Goal: Task Accomplishment & Management: Manage account settings

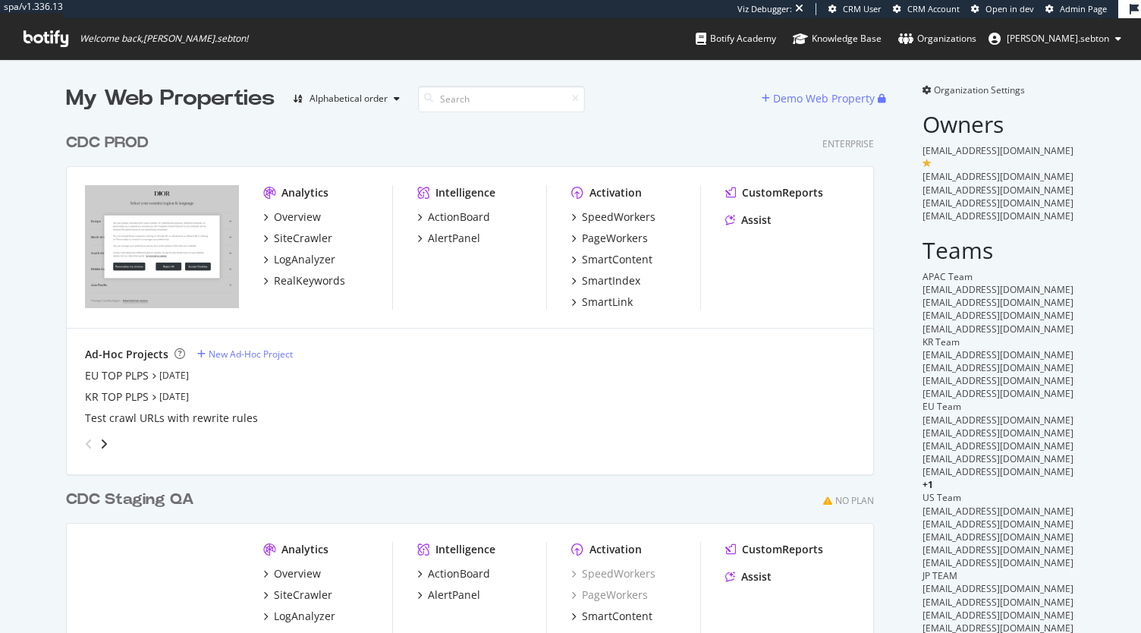
scroll to position [652, 808]
click at [137, 150] on div "CDC PROD" at bounding box center [107, 143] width 83 height 22
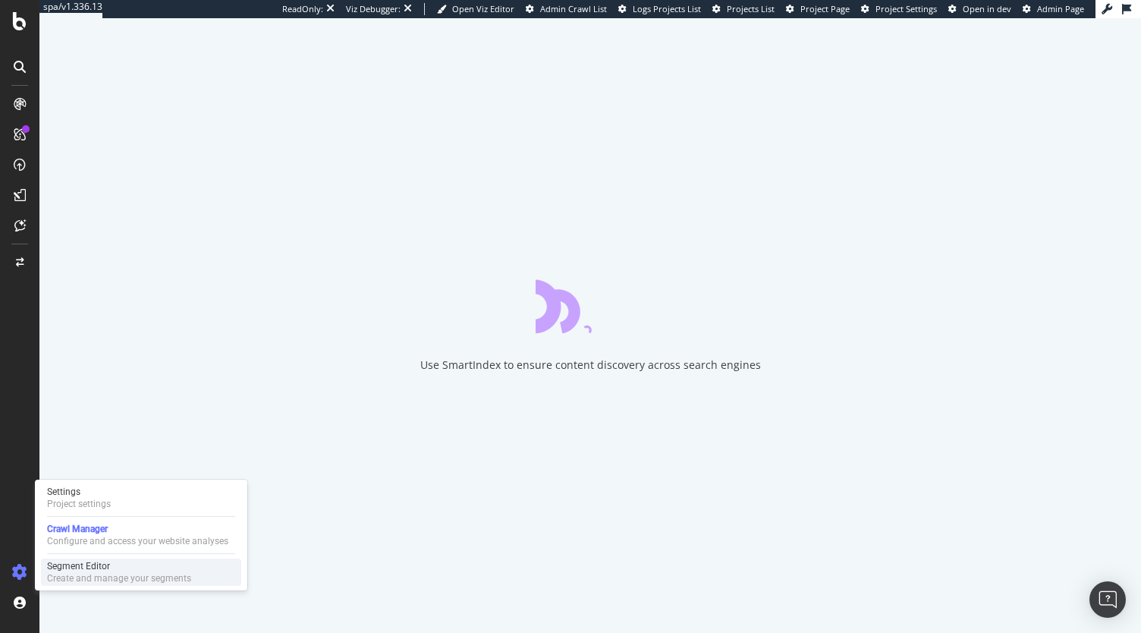
click at [58, 577] on div "Create and manage your segments" at bounding box center [119, 578] width 144 height 12
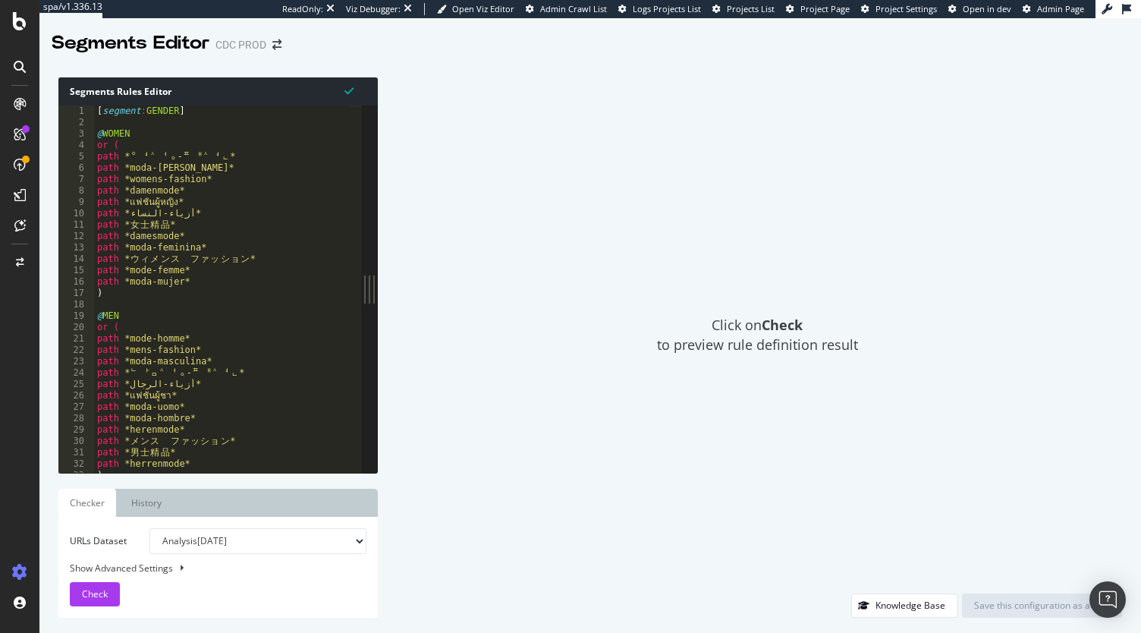
type textarea "or ("
click at [270, 327] on div "[ segment : GENDER ] @ [DEMOGRAPHIC_DATA] or ( path * ᄋ ᅧ ᄉ ᅥᆼ- ᄑ ᅢ ᄉ ᅧᆫ* path …" at bounding box center [410, 294] width 632 height 379
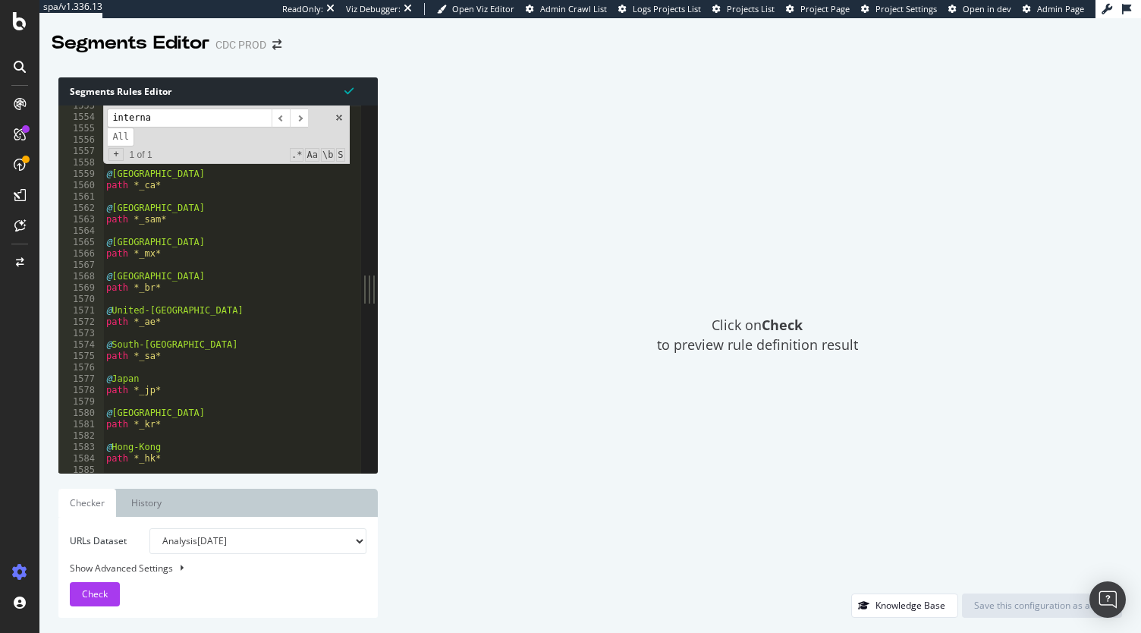
scroll to position [17665, 0]
click at [149, 124] on input "interna" at bounding box center [189, 117] width 165 height 19
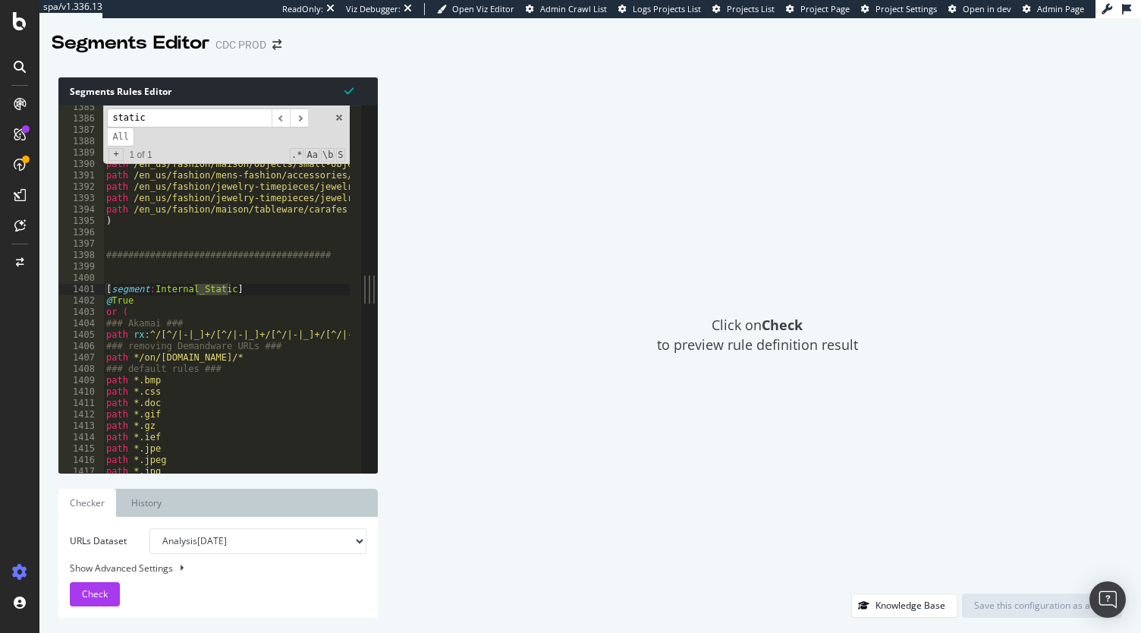
scroll to position [15774, 0]
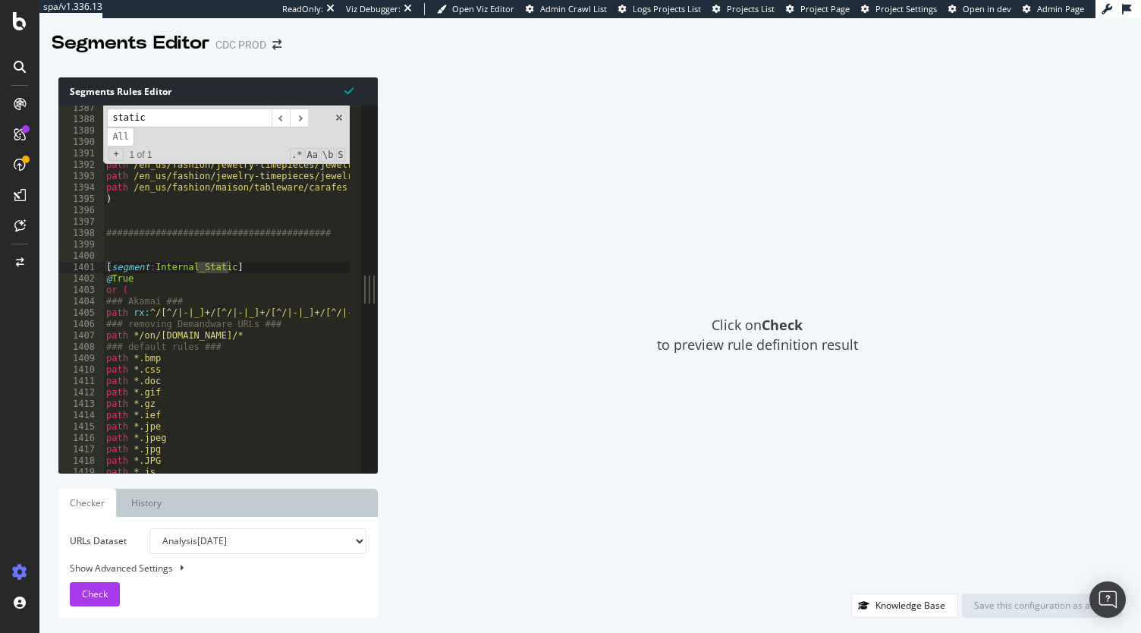
type input "static"
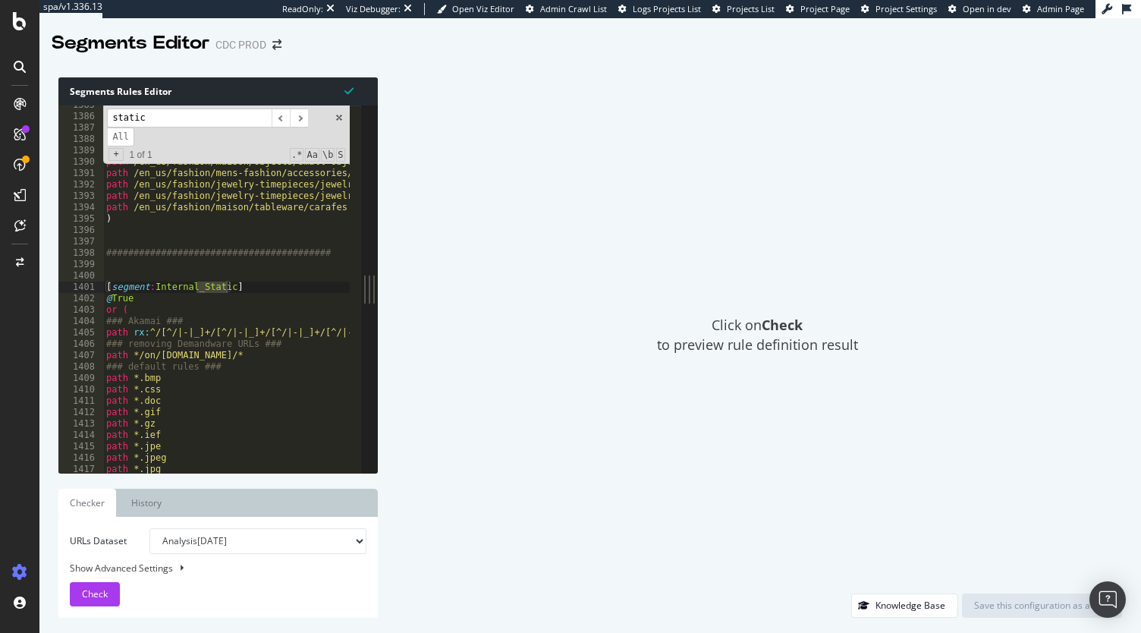
scroll to position [15751, 0]
click at [154, 292] on div "path /en_us/fashion/kids/boys/trousers-shorts path /en_us/fashion/kids/baby-boy…" at bounding box center [419, 291] width 632 height 379
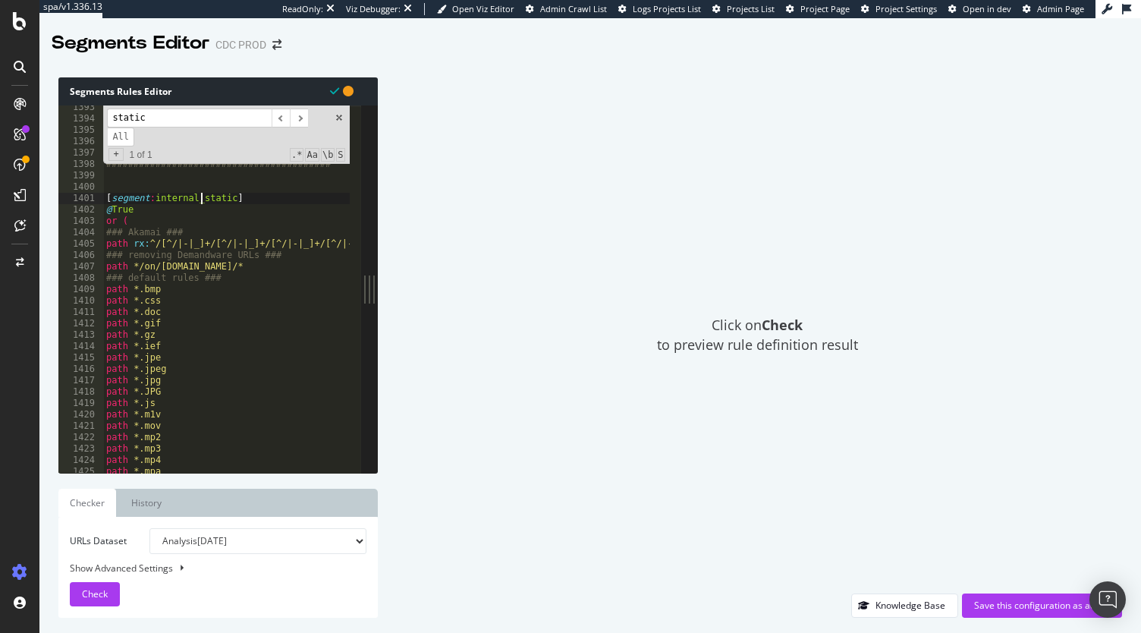
scroll to position [15844, 0]
click at [340, 122] on span at bounding box center [339, 117] width 11 height 11
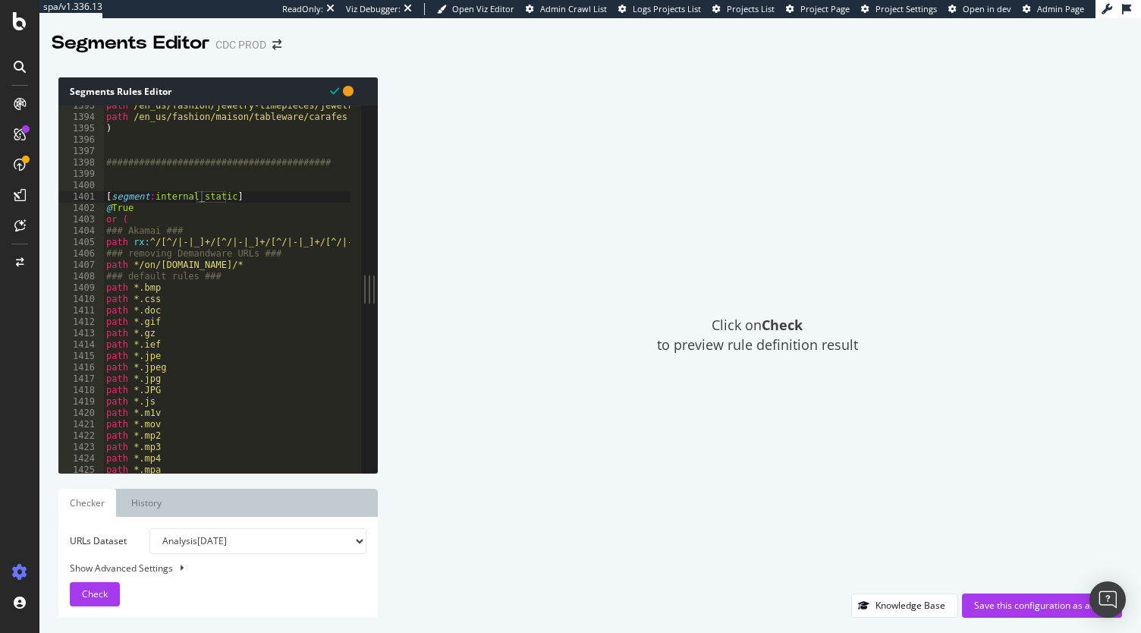
click at [348, 87] on icon at bounding box center [348, 91] width 11 height 11
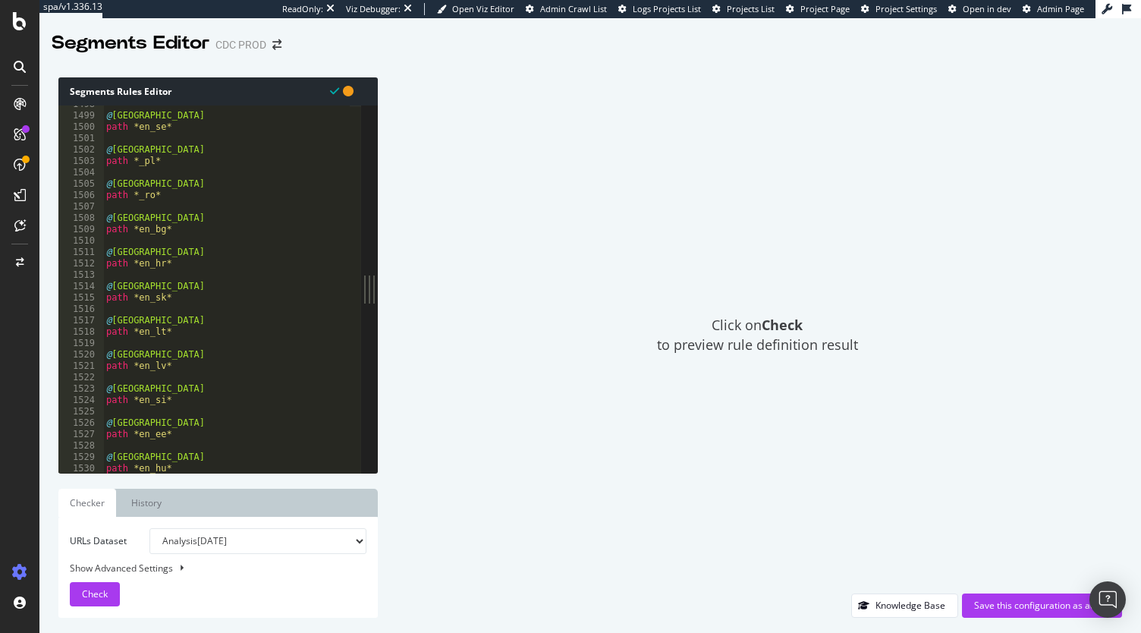
scroll to position [17040, 0]
click at [93, 590] on span "Check" at bounding box center [95, 593] width 26 height 13
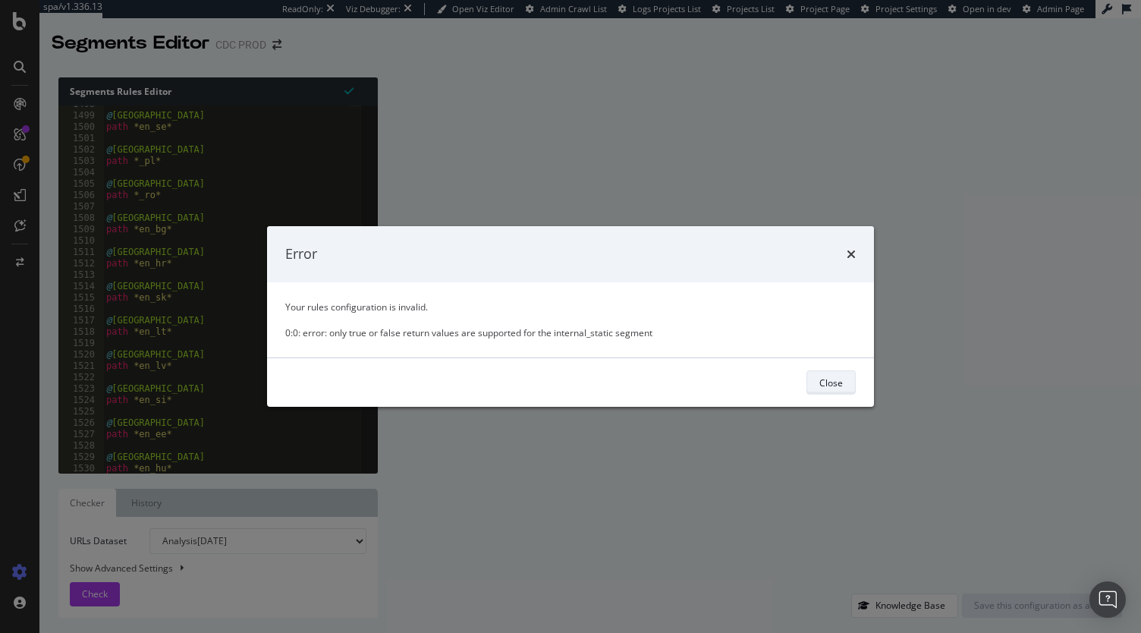
click at [836, 374] on div "Close" at bounding box center [831, 382] width 24 height 21
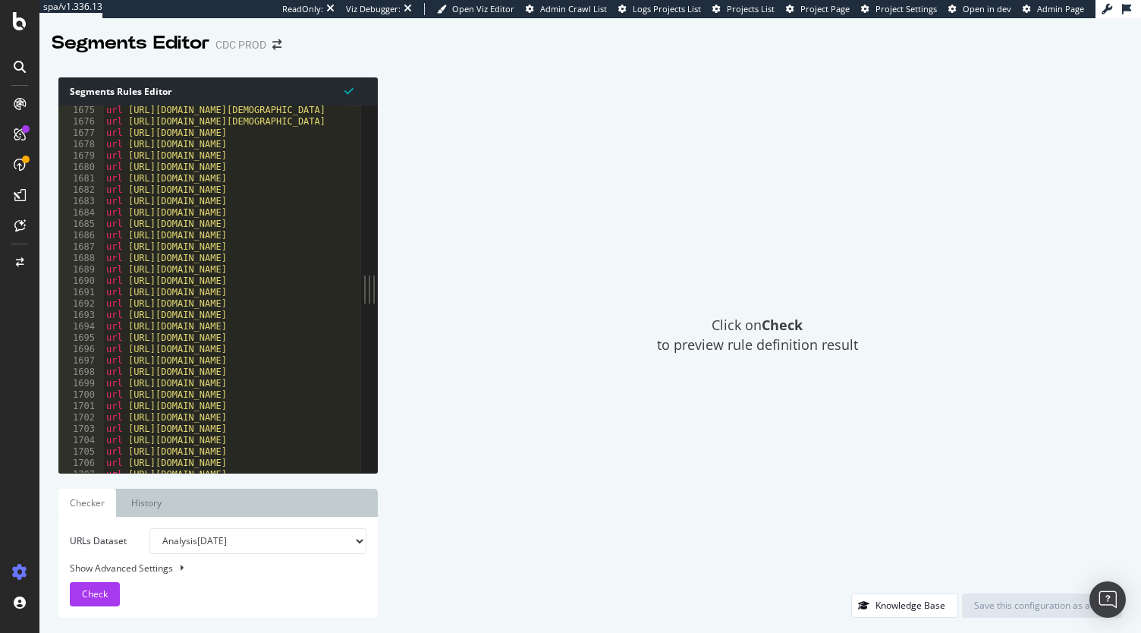
scroll to position [19048, 0]
type textarea "url [URL][DOMAIN_NAME]"
click at [246, 213] on div "url [URL][DOMAIN_NAME][DEMOGRAPHIC_DATA] url [URL][DOMAIN_NAME][DEMOGRAPHIC_DAT…" at bounding box center [419, 294] width 632 height 379
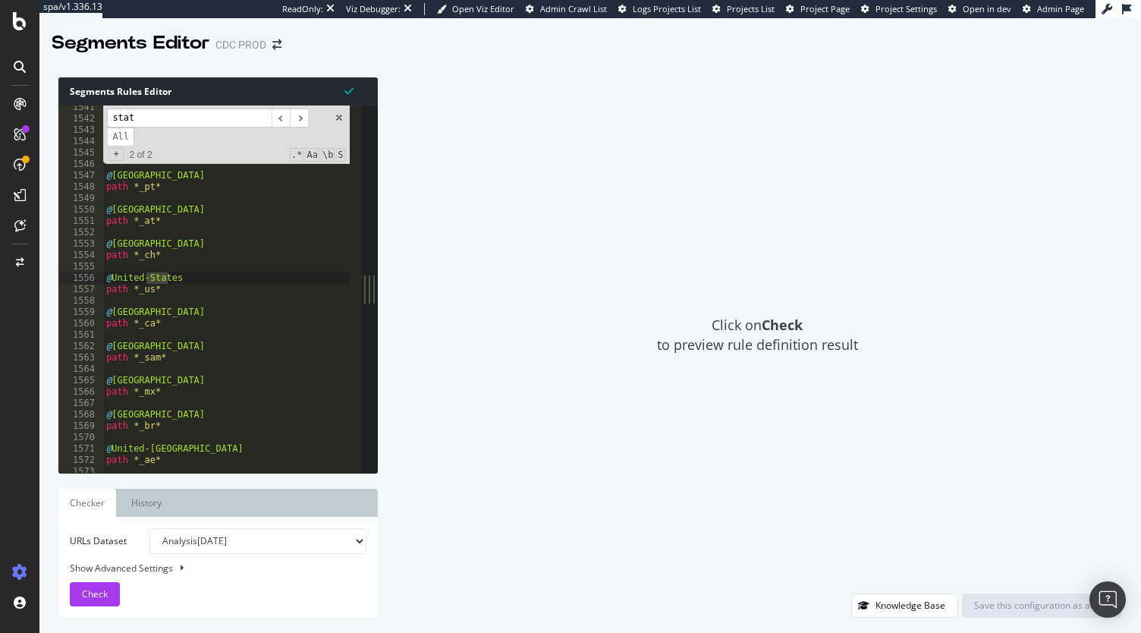
scroll to position [15752, 0]
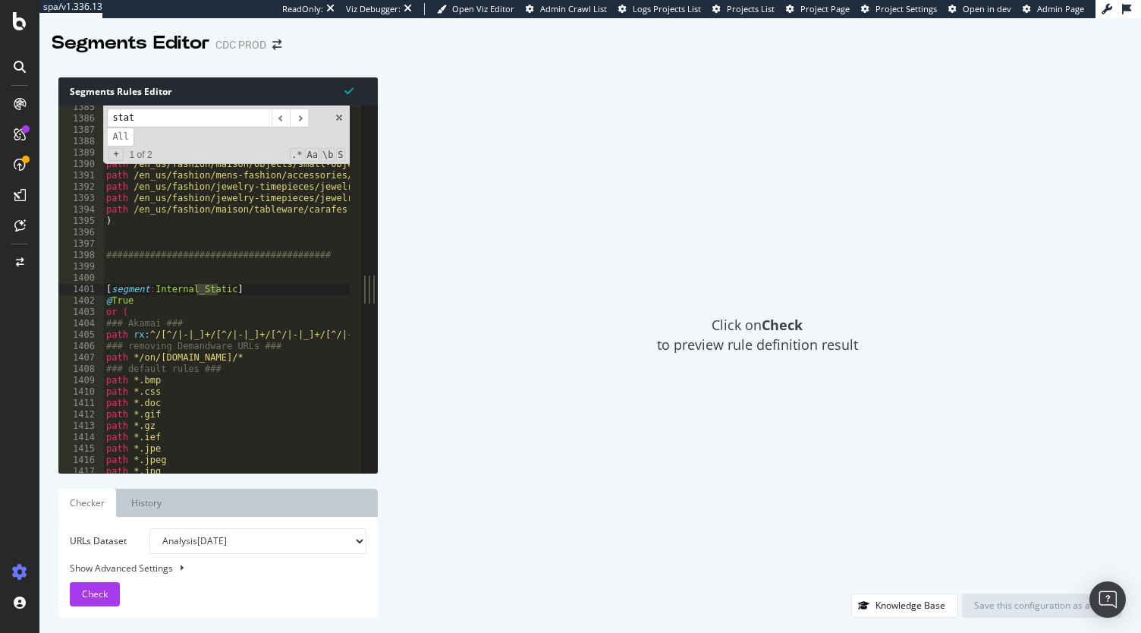
type input "stat"
click at [156, 294] on div "path /en_us/fashion/kids/boys/trousers-shorts path /en_us/fashion/kids/baby-boy…" at bounding box center [419, 291] width 632 height 379
click at [202, 331] on div "path /en_us/fashion/kids/boys/trousers-shorts path /en_us/fashion/kids/baby-boy…" at bounding box center [419, 291] width 632 height 379
click at [176, 310] on div "path /en_us/fashion/kids/boys/trousers-shorts path /en_us/fashion/kids/baby-boy…" at bounding box center [419, 291] width 632 height 379
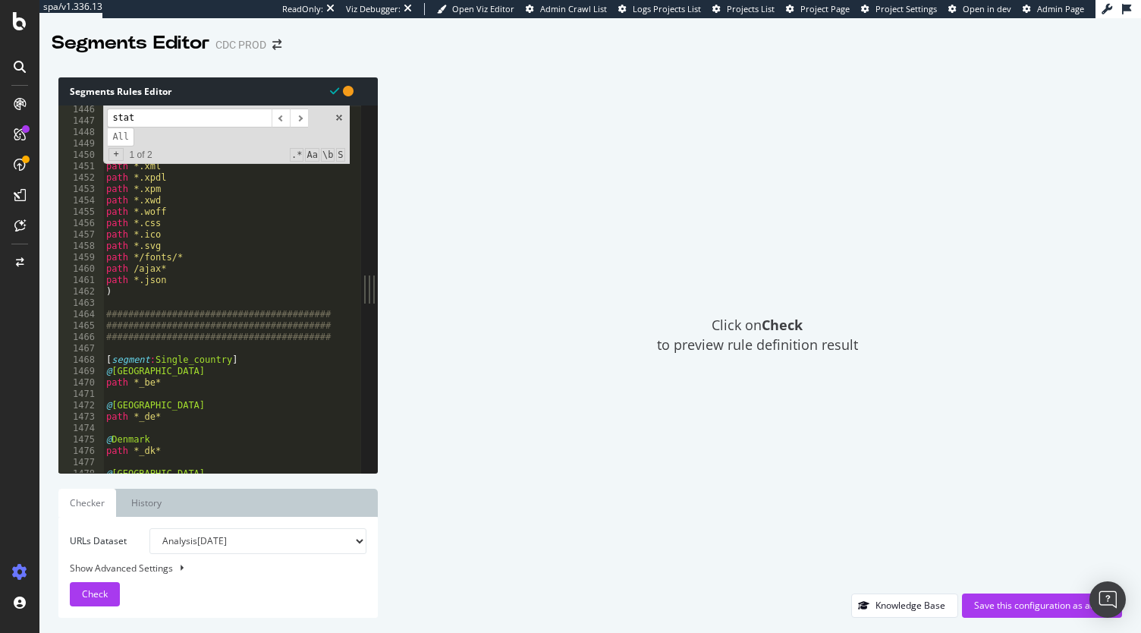
scroll to position [16469, 0]
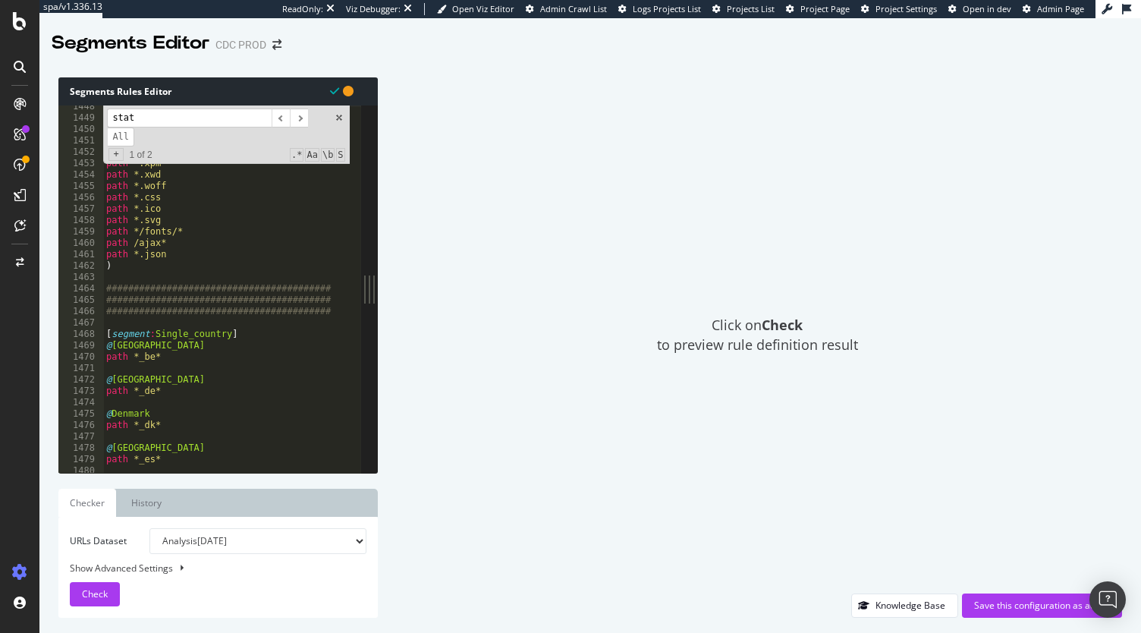
click at [134, 270] on div "path *.wav path *.xbm path *.xls path *.xml path *.xpdl path *.xpm path *.xwd p…" at bounding box center [419, 290] width 632 height 379
click at [337, 121] on span at bounding box center [339, 117] width 11 height 11
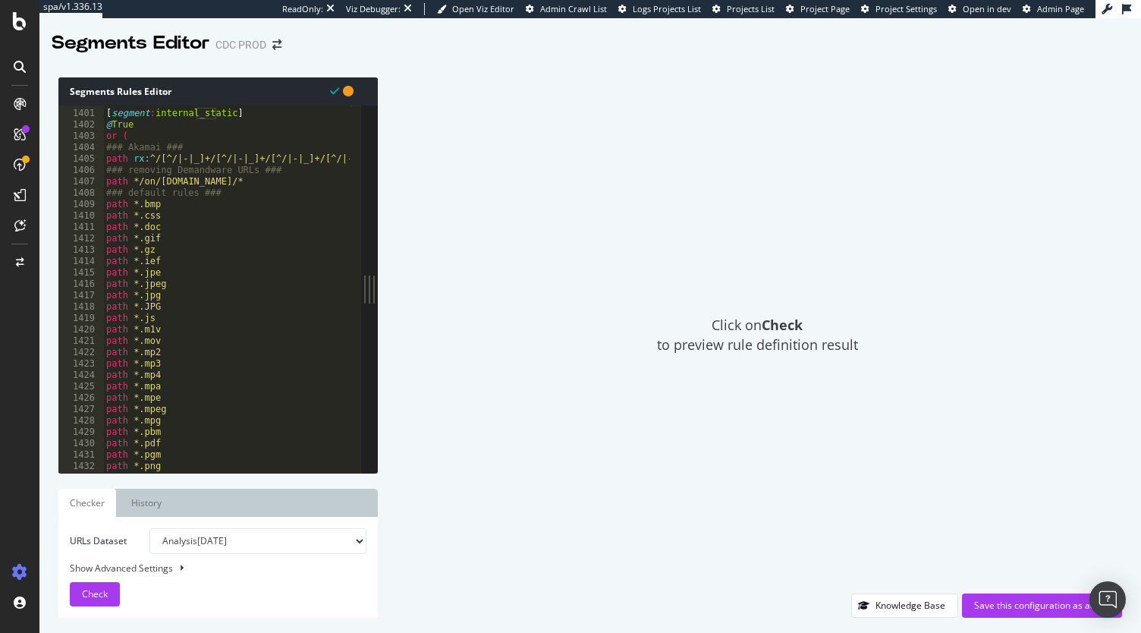
scroll to position [15883, 0]
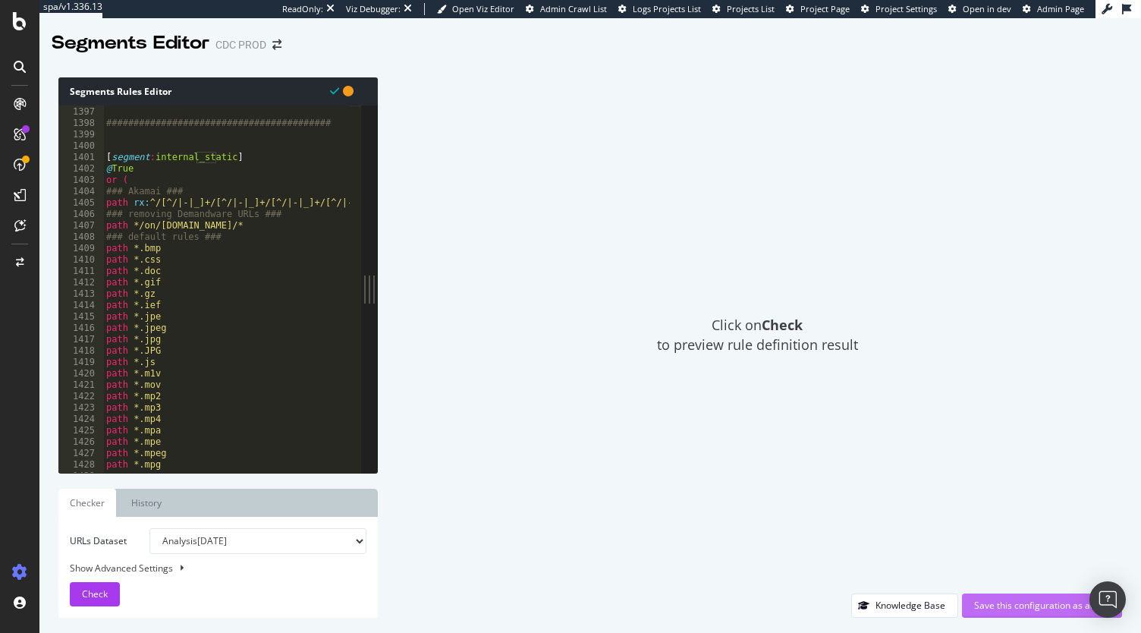
click at [1031, 609] on div "Save this configuration as active" at bounding box center [1042, 605] width 136 height 13
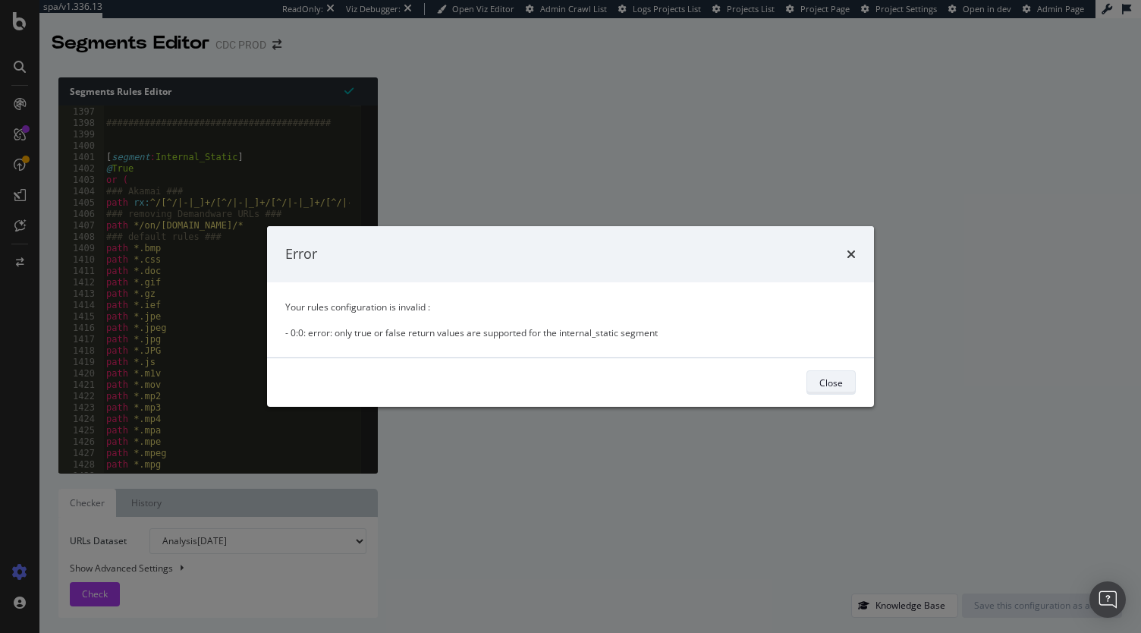
click at [837, 382] on div "Close" at bounding box center [831, 381] width 24 height 13
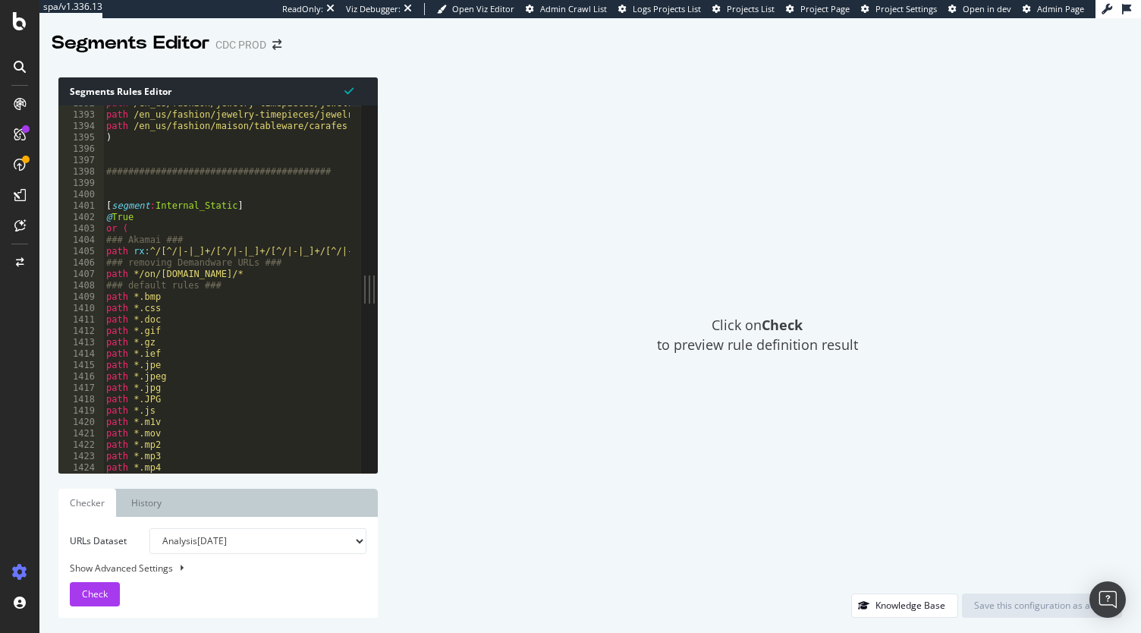
scroll to position [15834, 0]
click at [112, 217] on div "path /en_us/fashion/jewelry-timepieces/jewelry-by-line/gem-dior path /en_us/fas…" at bounding box center [419, 287] width 632 height 379
click at [153, 206] on div "path /en_us/fashion/jewelry-timepieces/jewelry-by-line/gem-dior path /en_us/fas…" at bounding box center [419, 287] width 632 height 379
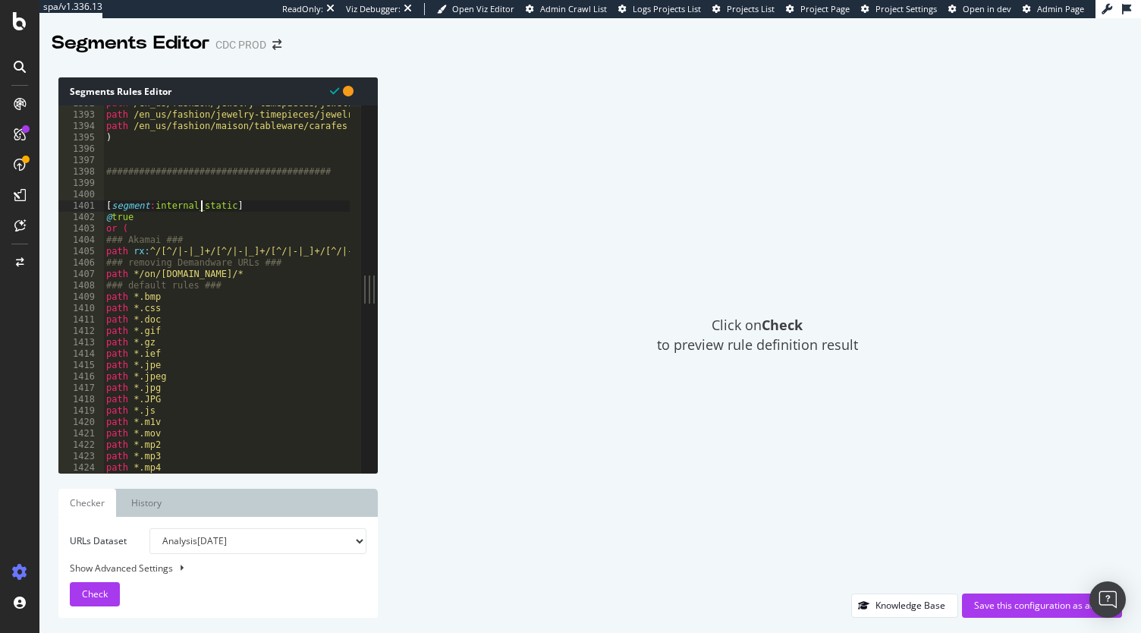
type textarea "[segment:internal_static]"
click at [347, 92] on icon at bounding box center [348, 91] width 11 height 11
click at [977, 595] on div "Save this configuration as active" at bounding box center [1042, 605] width 136 height 23
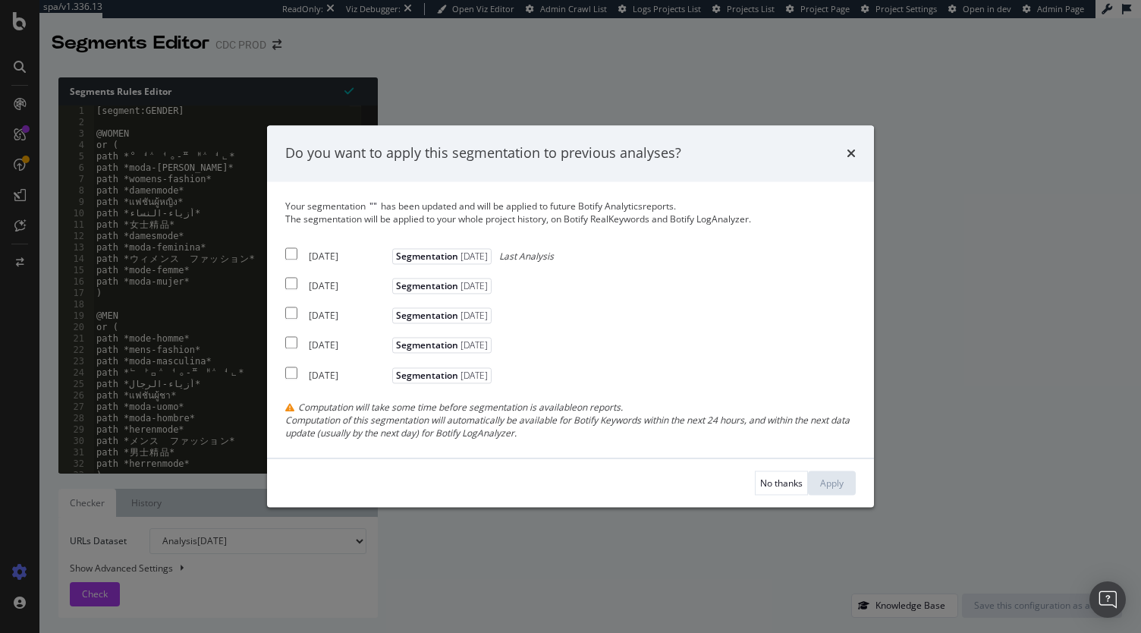
click at [294, 254] on input "modal" at bounding box center [291, 253] width 12 height 12
checkbox input "true"
click at [288, 281] on input "modal" at bounding box center [291, 284] width 12 height 12
checkbox input "true"
click at [287, 316] on input "modal" at bounding box center [291, 313] width 12 height 12
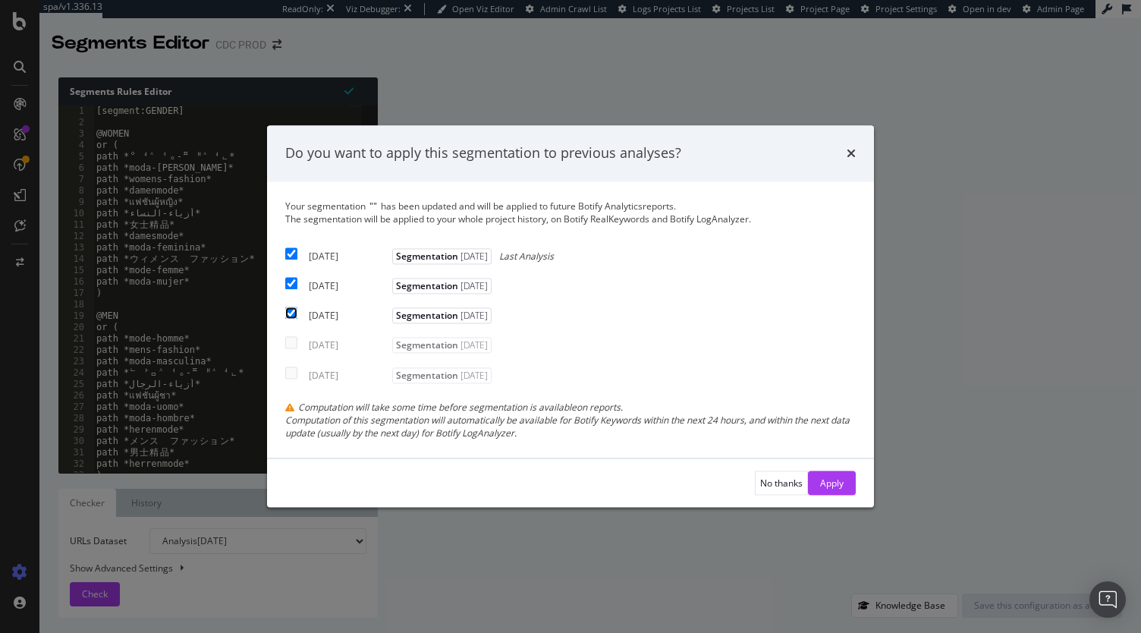
click at [288, 318] on input "modal" at bounding box center [291, 313] width 12 height 12
checkbox input "false"
click at [291, 283] on input "modal" at bounding box center [291, 284] width 12 height 12
checkbox input "false"
click at [839, 486] on div "Apply" at bounding box center [832, 482] width 24 height 13
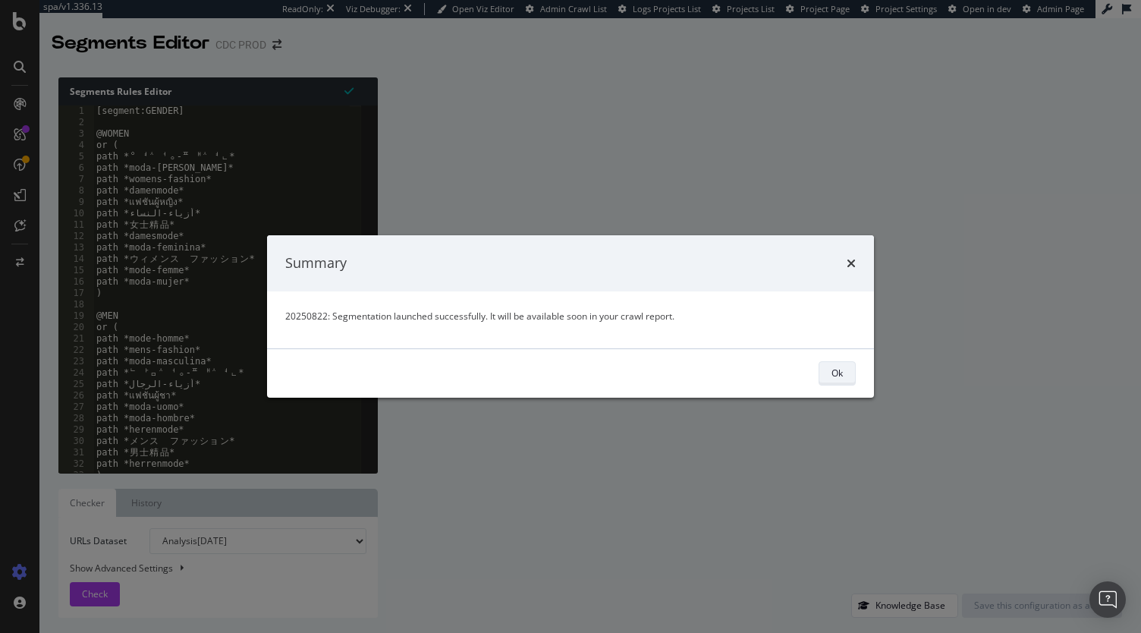
click at [836, 374] on div "Ok" at bounding box center [836, 372] width 11 height 13
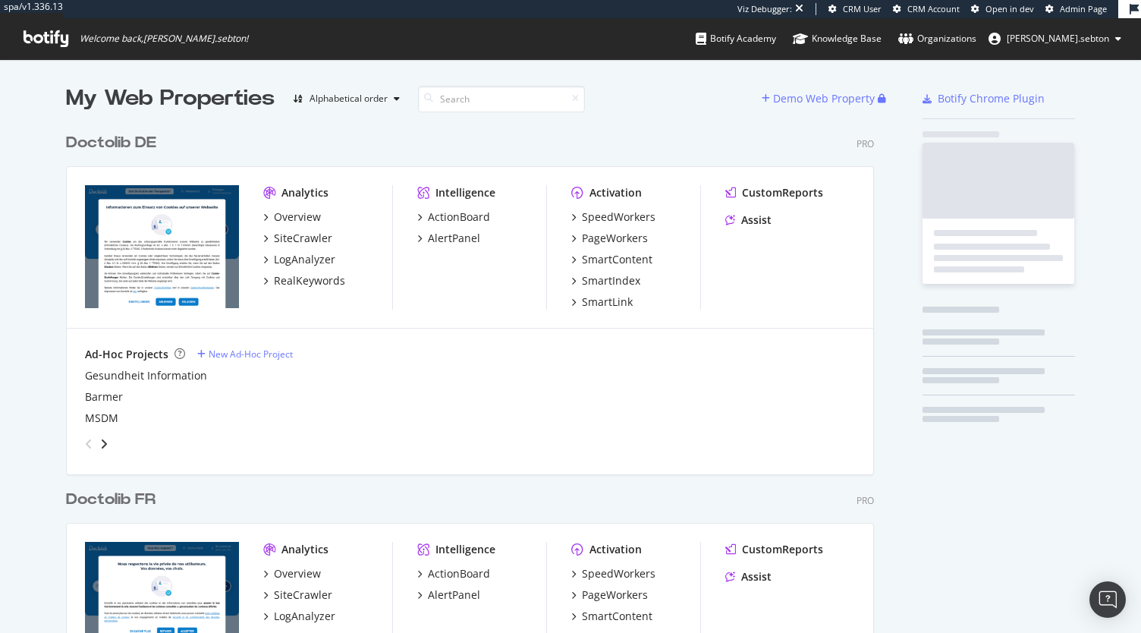
scroll to position [1223, 808]
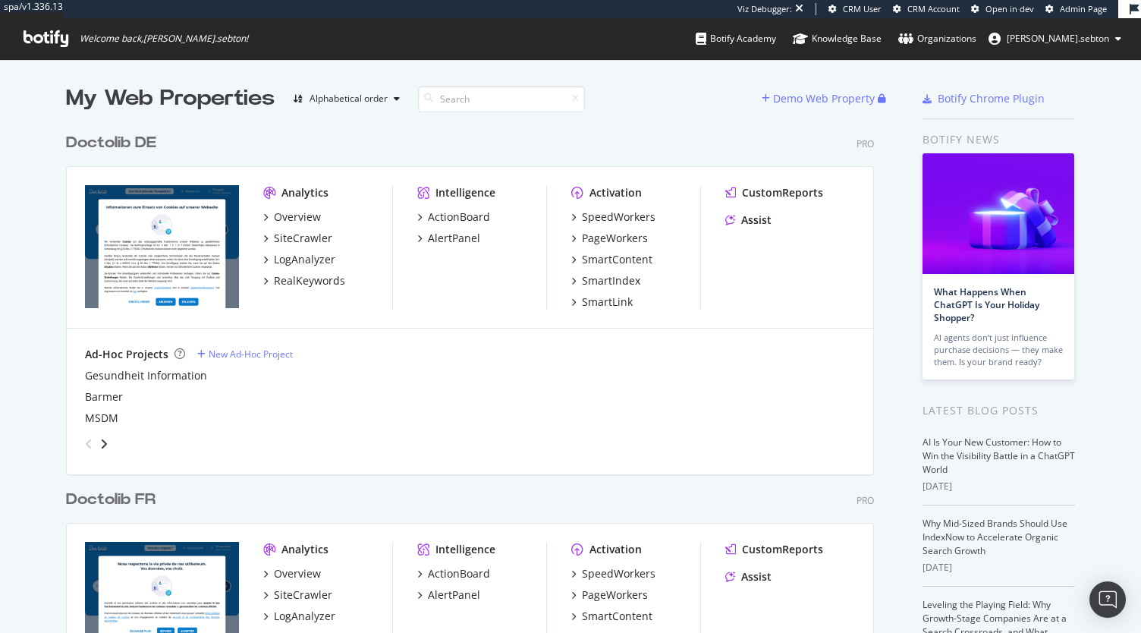
click at [132, 498] on div "Doctolib FR" at bounding box center [111, 500] width 90 height 22
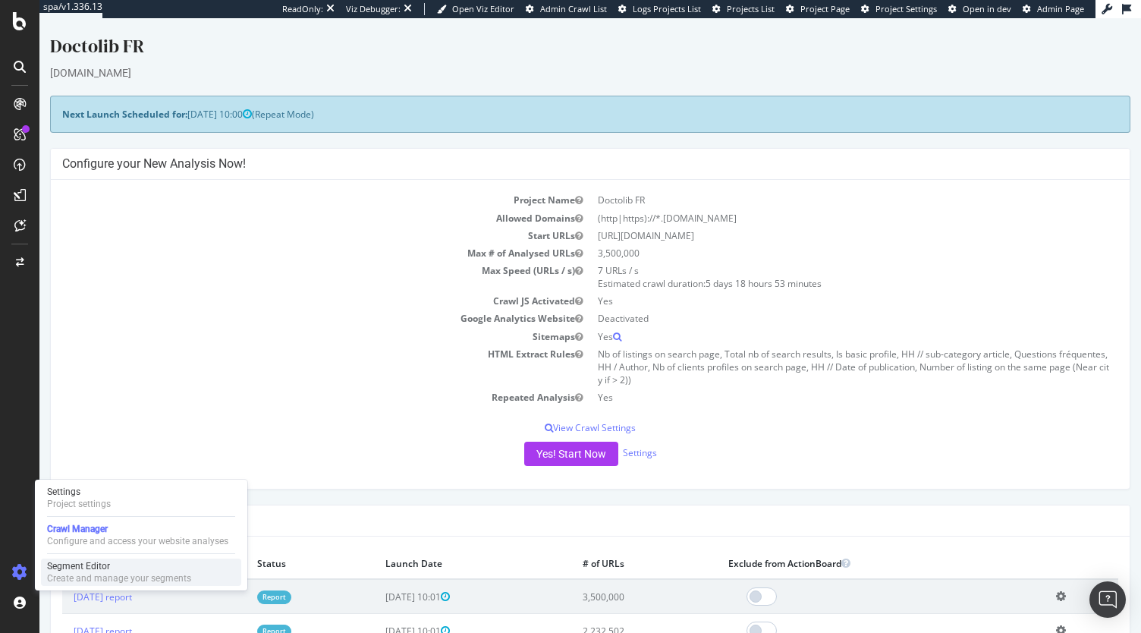
click at [99, 579] on div "Create and manage your segments" at bounding box center [119, 578] width 144 height 12
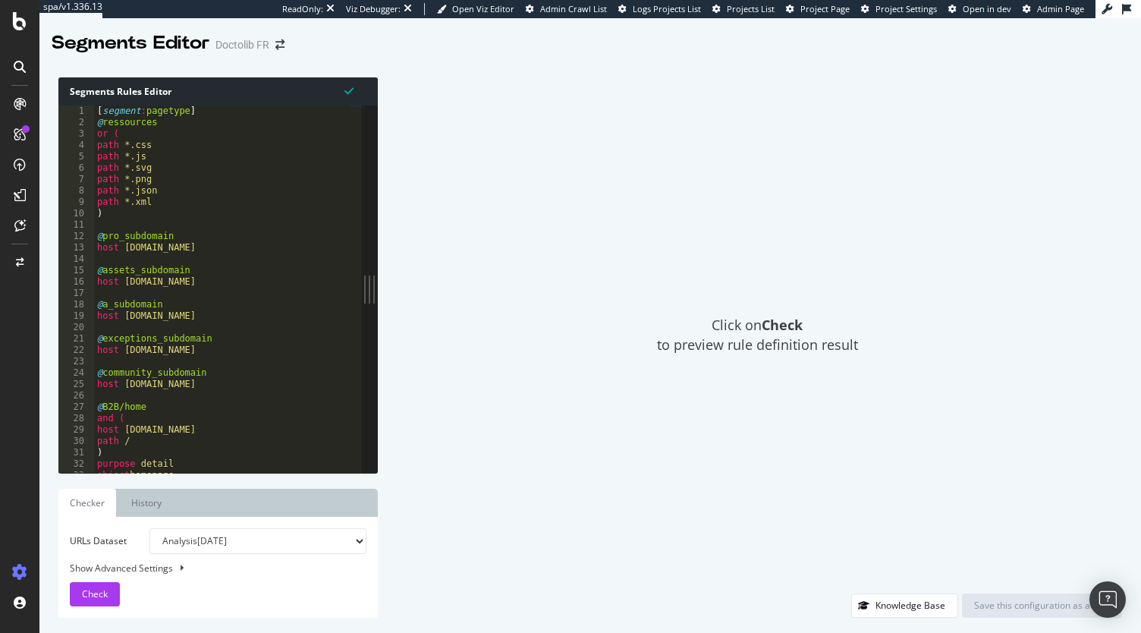
type textarea "host assets.doctolib.fr"
click at [279, 277] on div "[ segment : pagetype ] @ ressources or ( path *.css path *.js path *.svg path *…" at bounding box center [242, 294] width 297 height 379
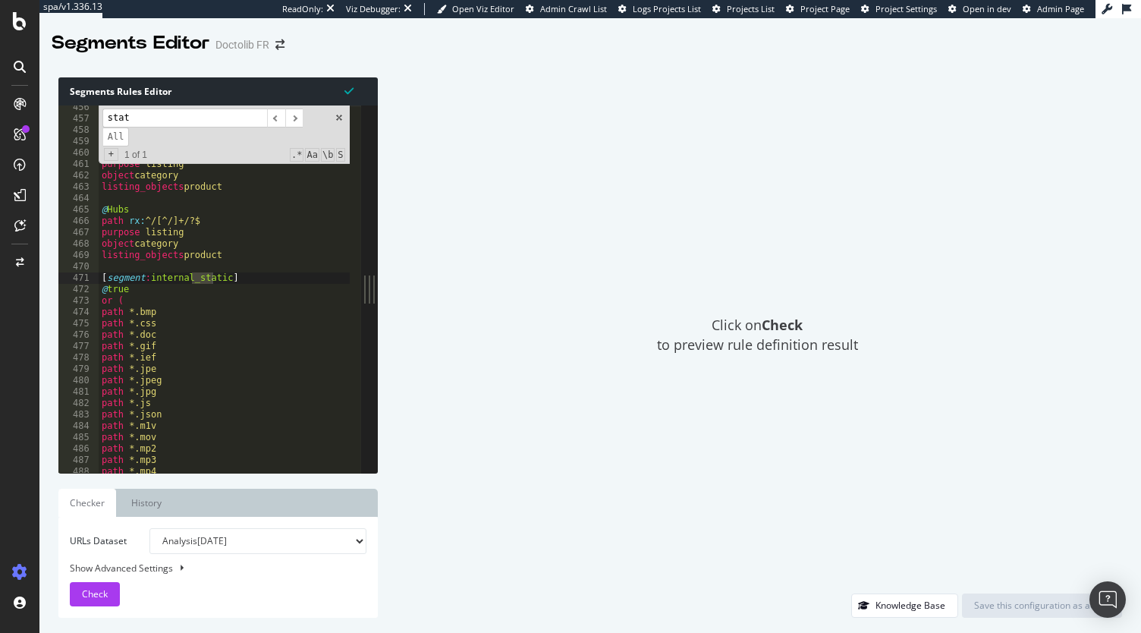
scroll to position [5181, 0]
type input "static"
type textarea "@true"
click at [190, 294] on div "object product @ spe+city path rx : ^/[a-z0-9-]+/[a-z0-9-]+/?$ flag p1 purpose …" at bounding box center [247, 291] width 297 height 379
